Goal: Task Accomplishment & Management: Use online tool/utility

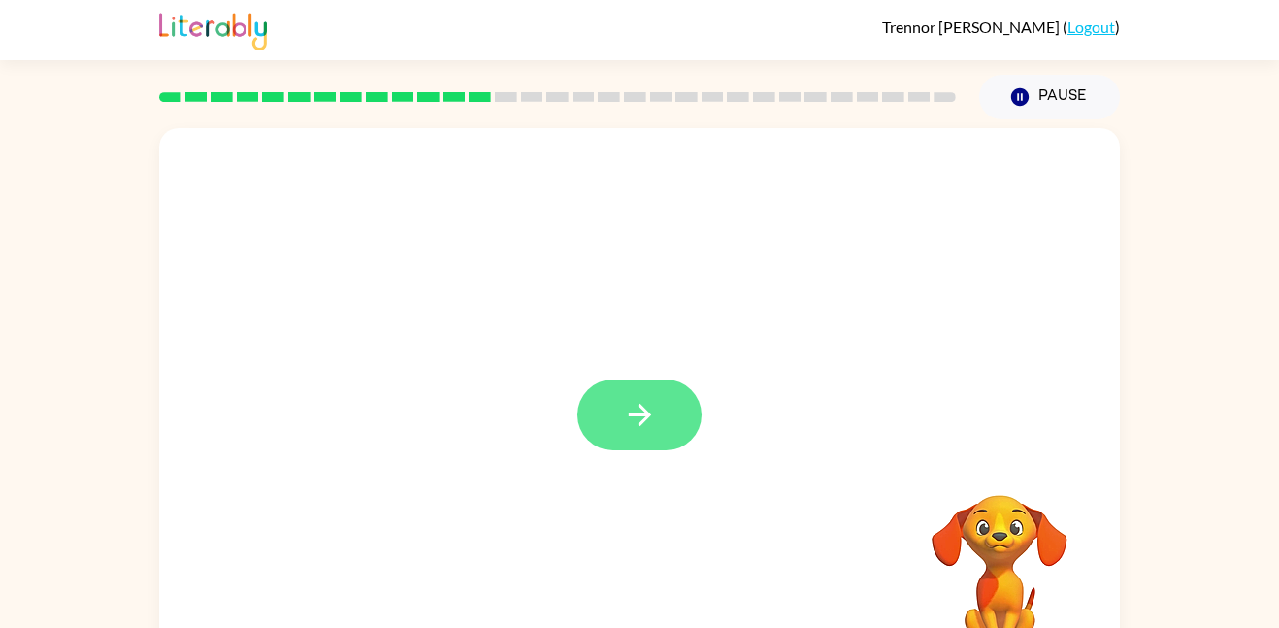
click at [648, 418] on icon "button" at bounding box center [640, 415] width 34 height 34
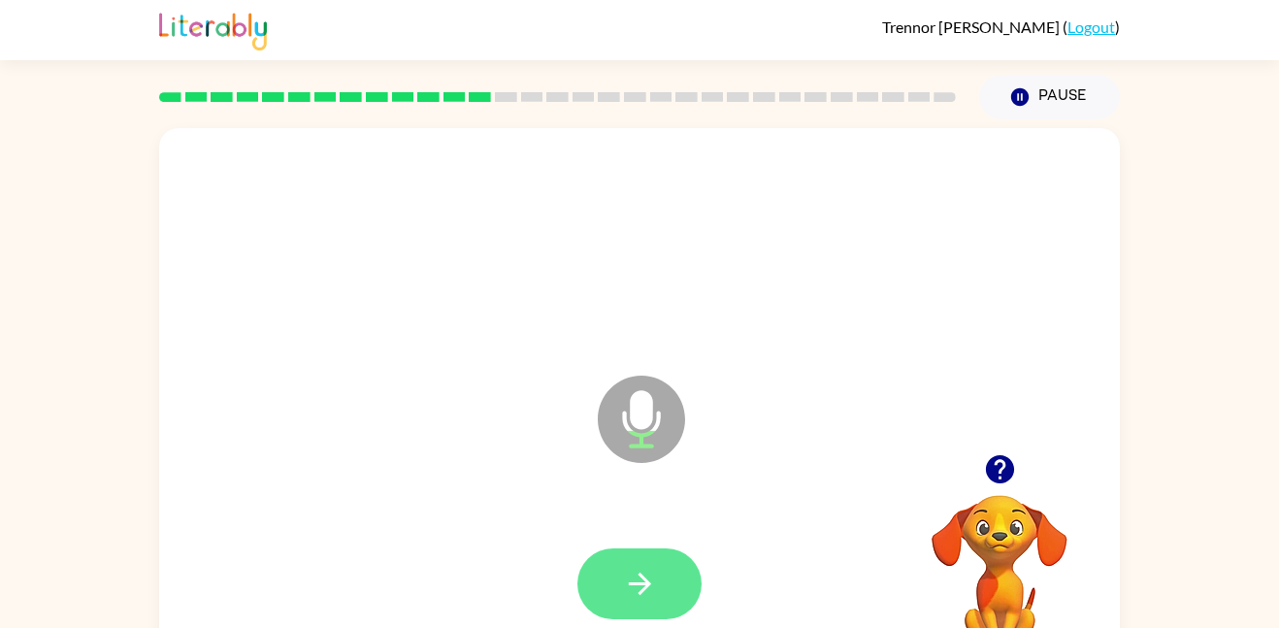
click at [669, 612] on button "button" at bounding box center [640, 583] width 124 height 71
click at [658, 582] on button "button" at bounding box center [640, 583] width 124 height 71
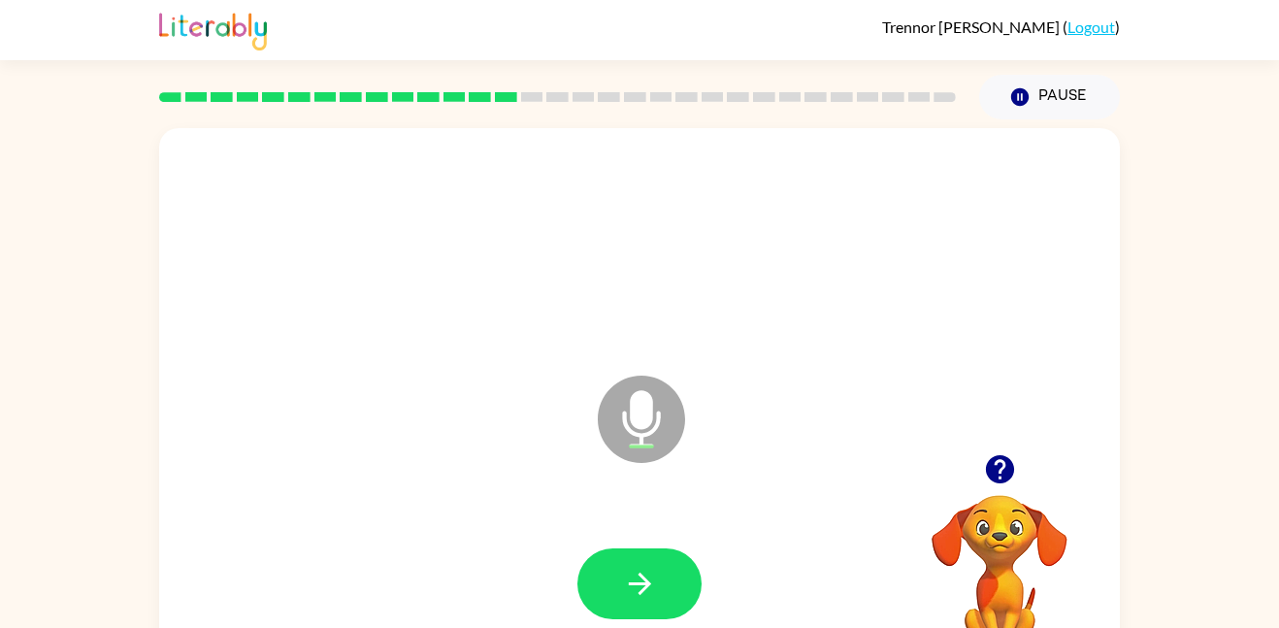
click at [658, 582] on button "button" at bounding box center [640, 583] width 124 height 71
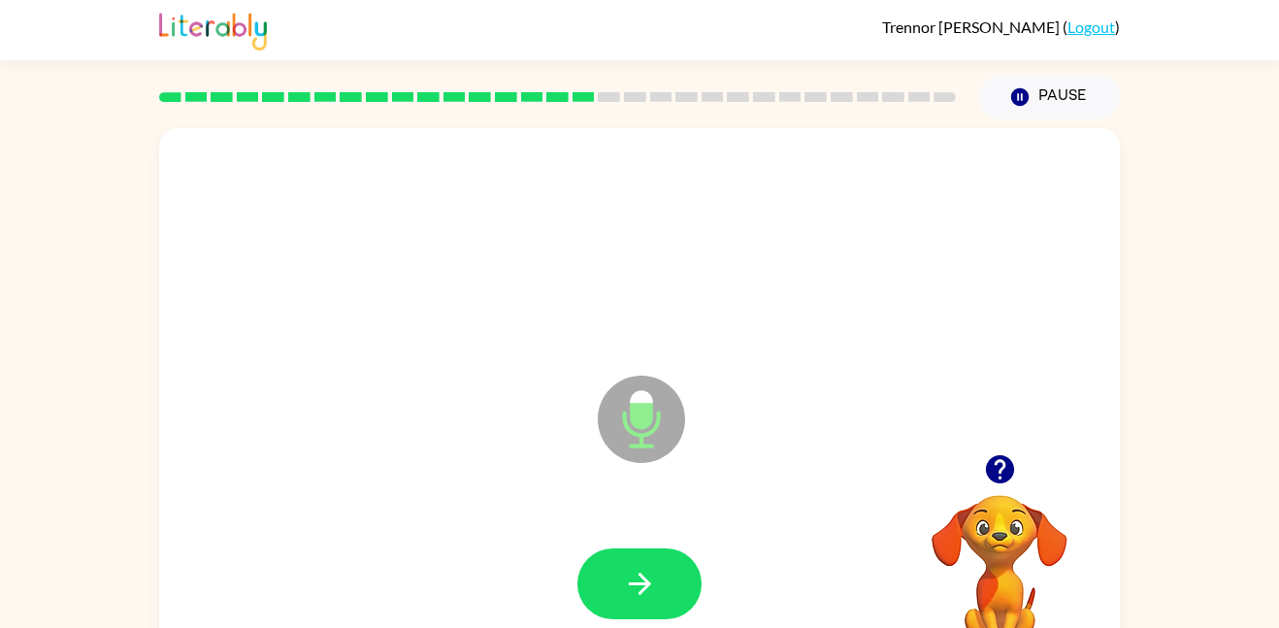
click at [658, 582] on button "button" at bounding box center [640, 583] width 124 height 71
click at [637, 590] on icon "button" at bounding box center [640, 584] width 34 height 34
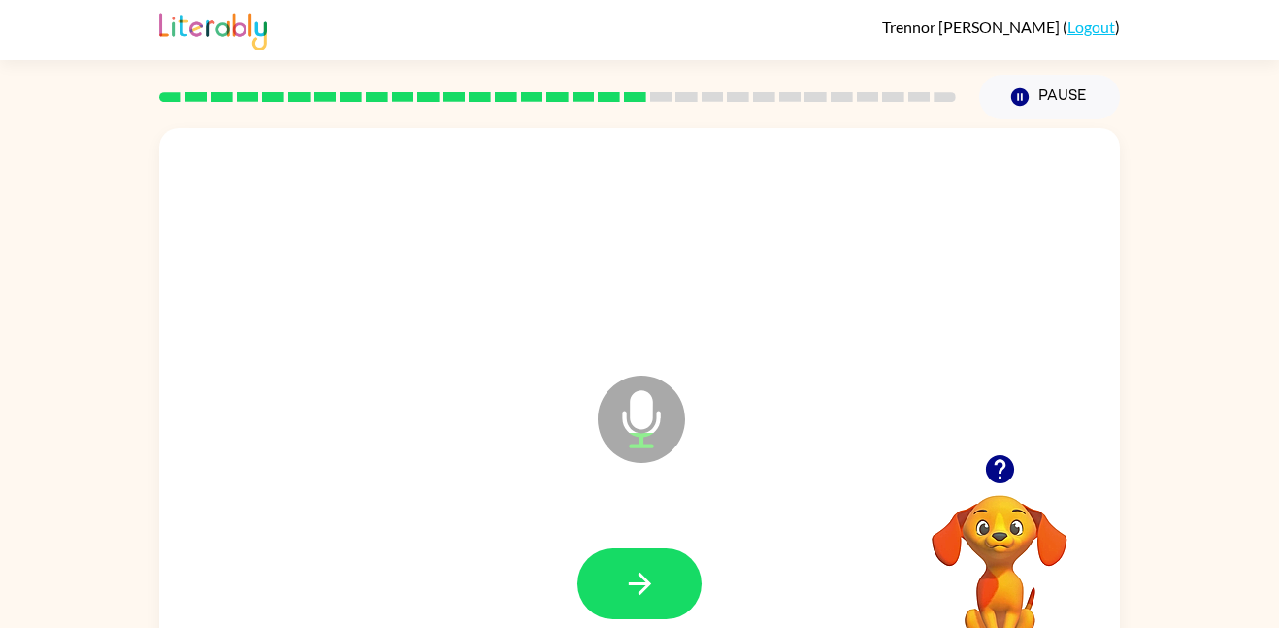
click at [637, 590] on icon "button" at bounding box center [640, 584] width 34 height 34
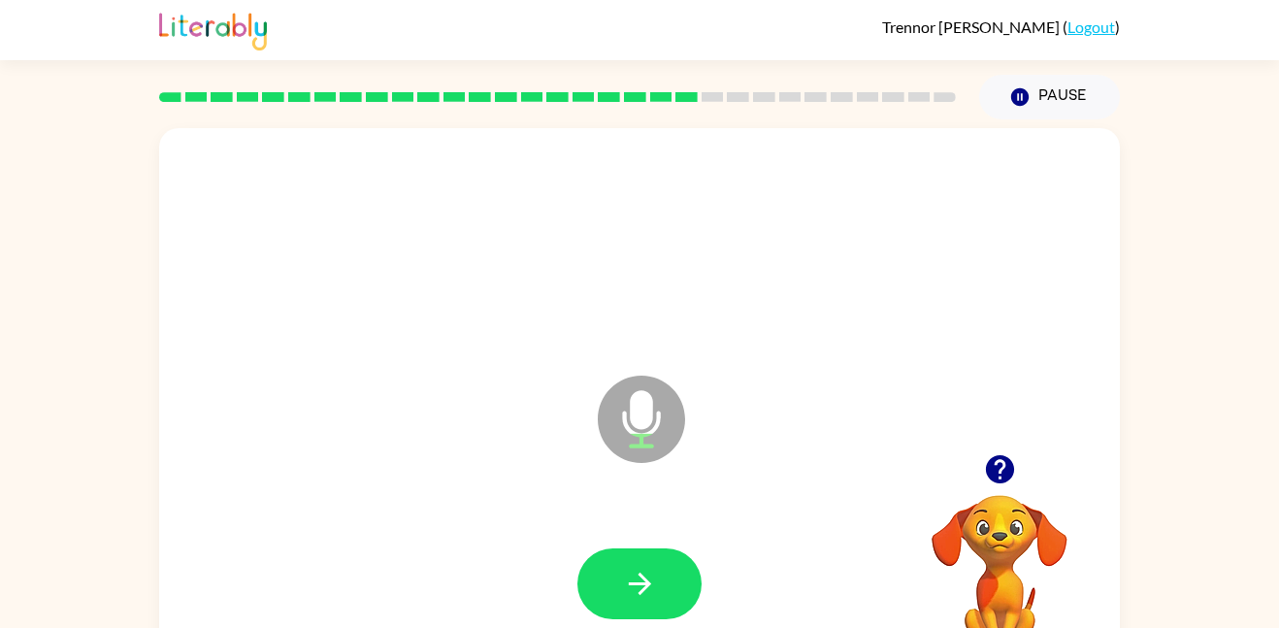
click at [637, 590] on icon "button" at bounding box center [640, 584] width 34 height 34
click at [681, 589] on button "button" at bounding box center [640, 583] width 124 height 71
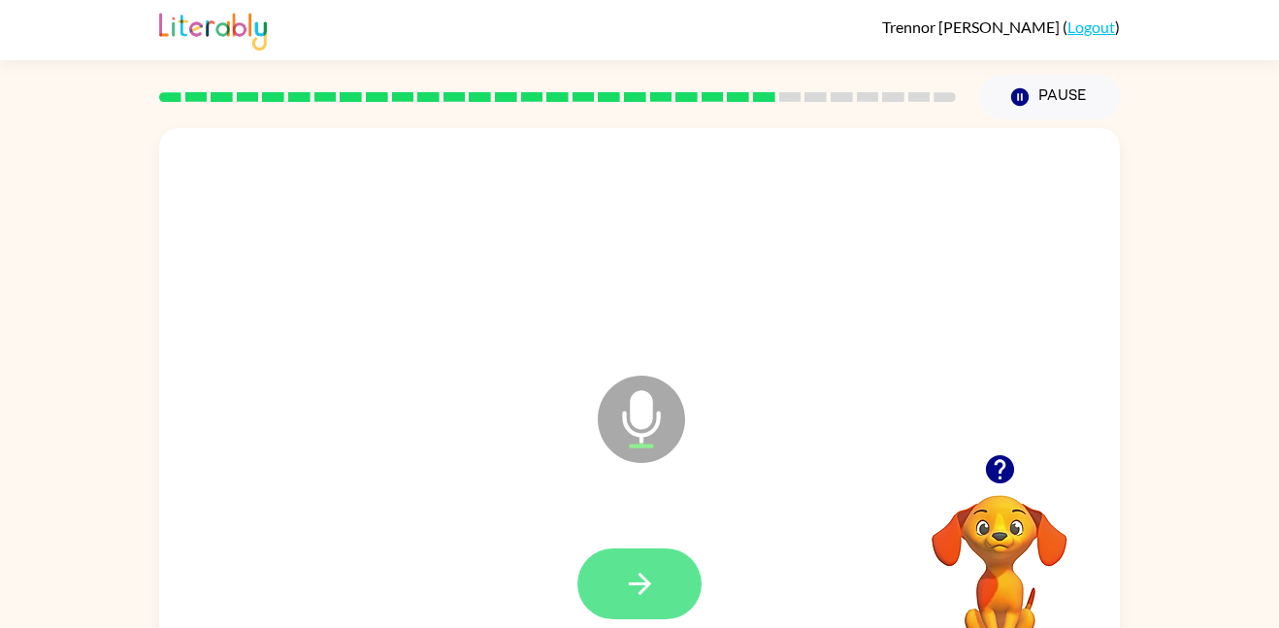
click at [680, 590] on button "button" at bounding box center [640, 583] width 124 height 71
click at [620, 577] on button "button" at bounding box center [640, 583] width 124 height 71
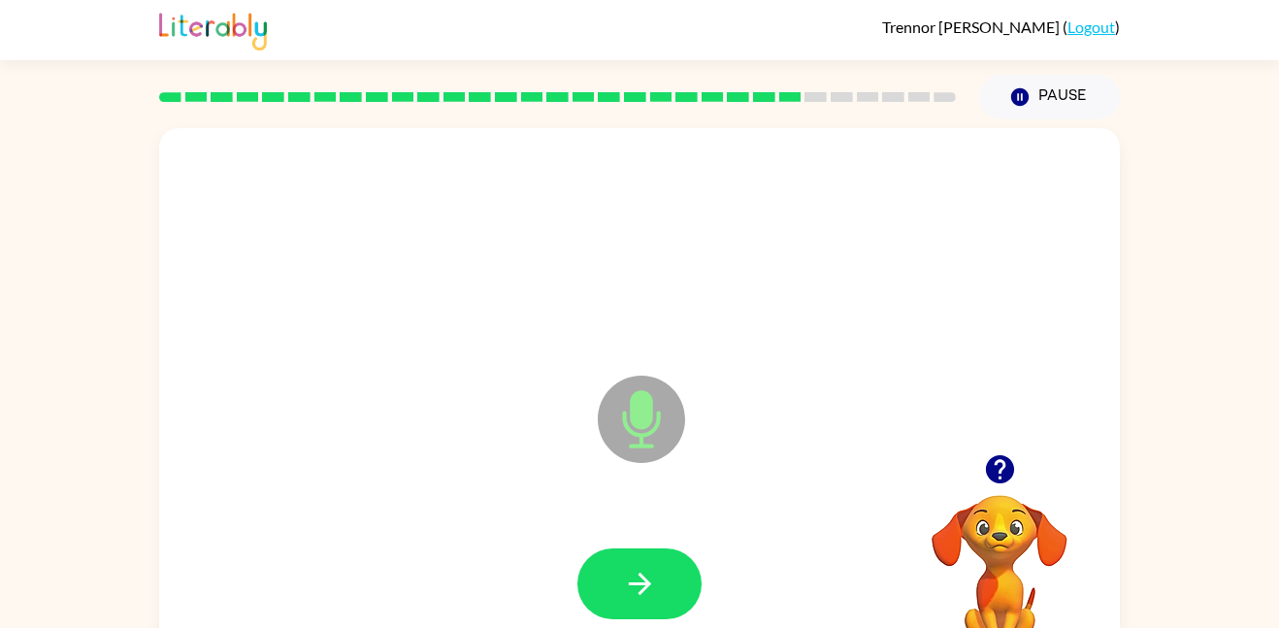
click at [620, 577] on button "button" at bounding box center [640, 583] width 124 height 71
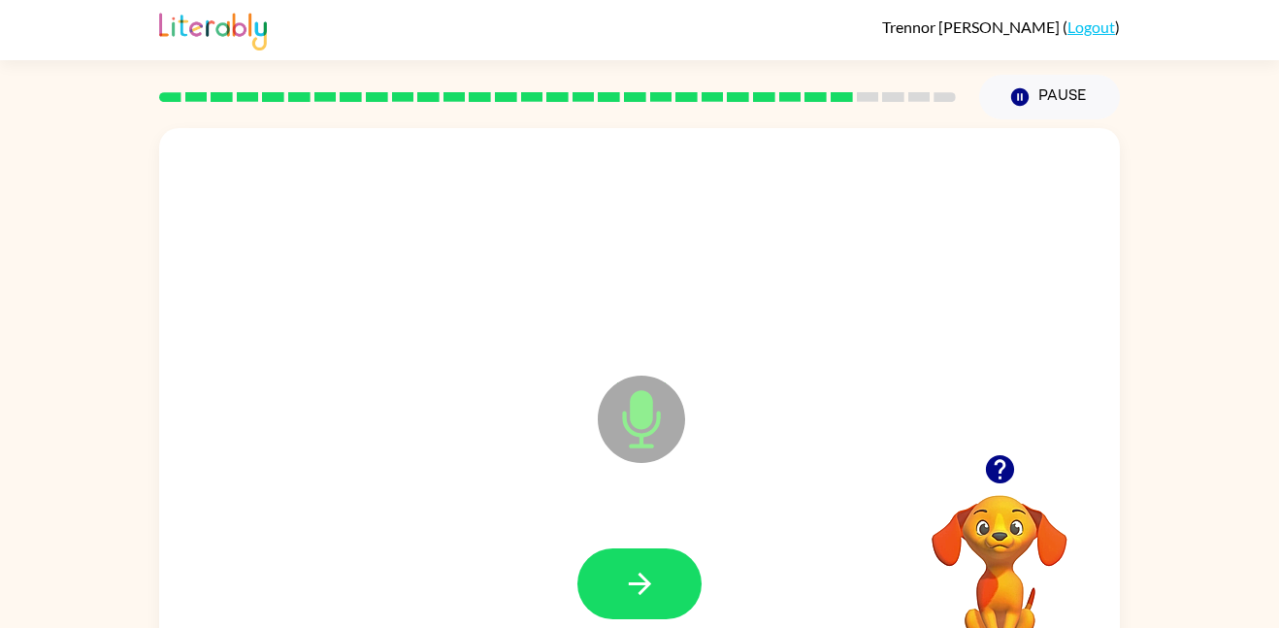
click at [620, 577] on button "button" at bounding box center [640, 583] width 124 height 71
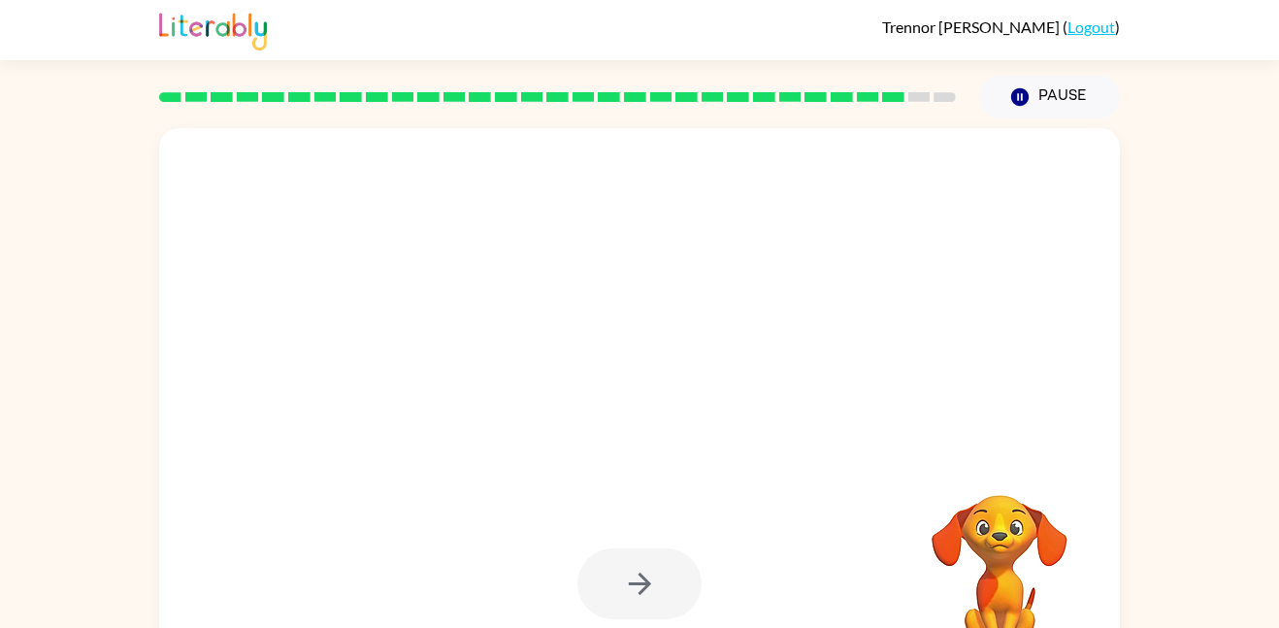
click at [202, 38] on img at bounding box center [213, 29] width 108 height 43
